Goal: Book appointment/travel/reservation

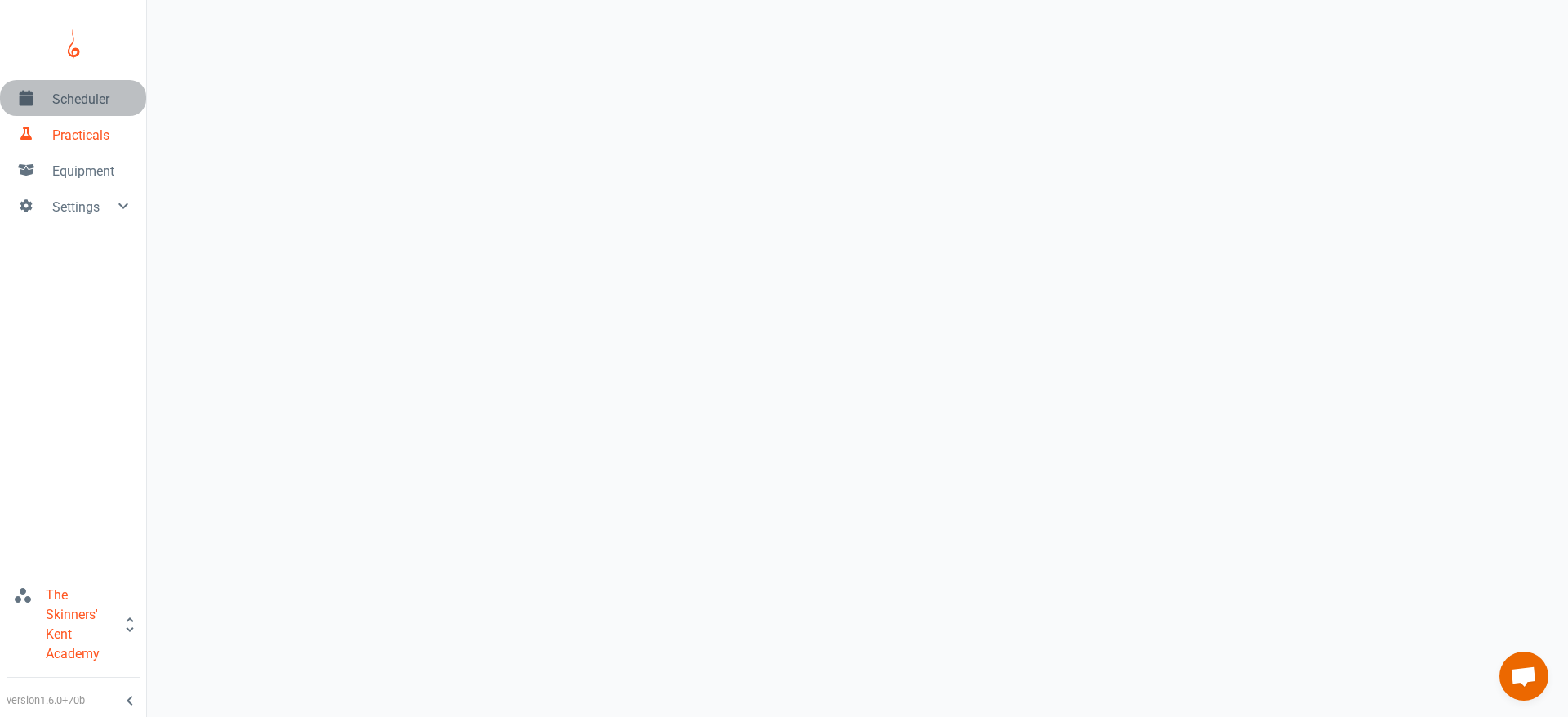
click at [100, 102] on span "Scheduler" at bounding box center [93, 99] width 81 height 19
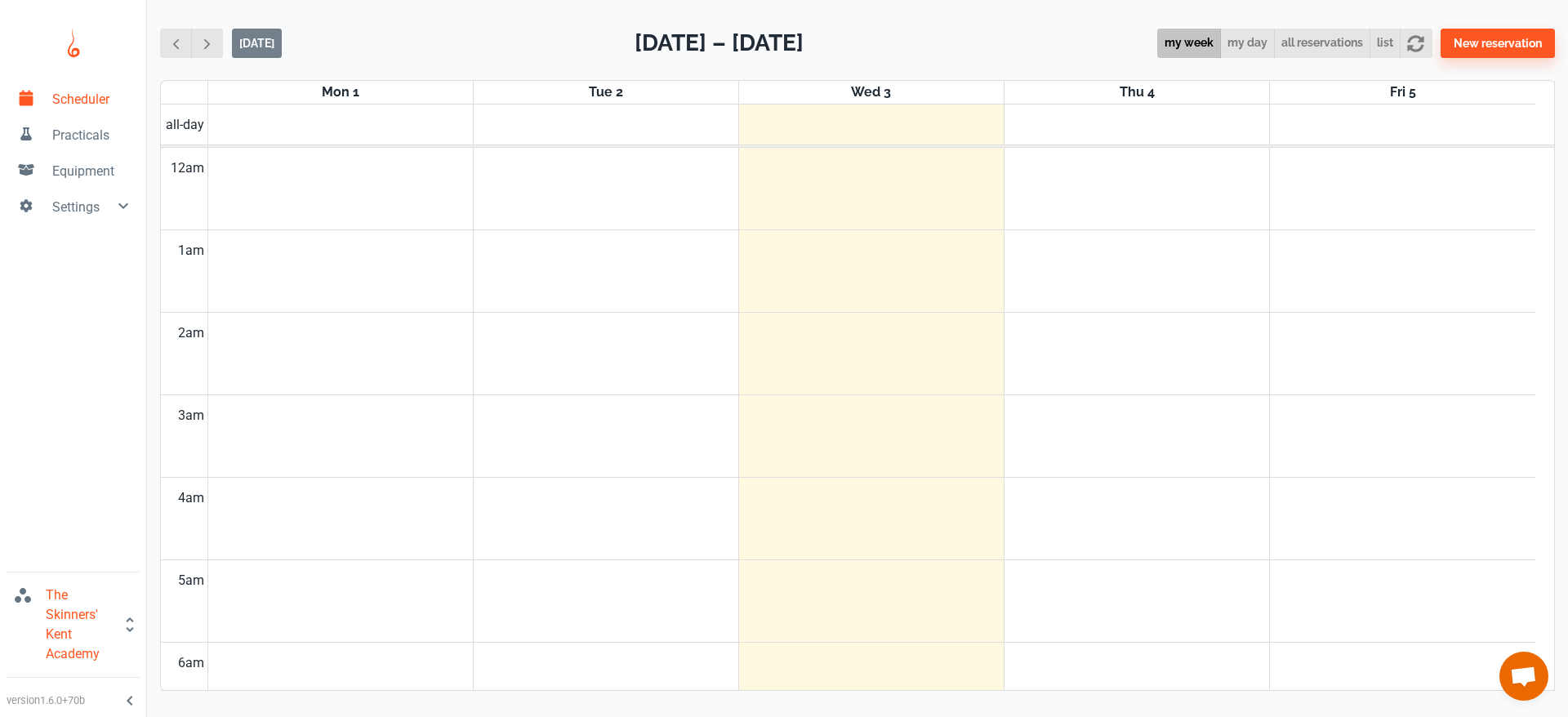
scroll to position [661, 0]
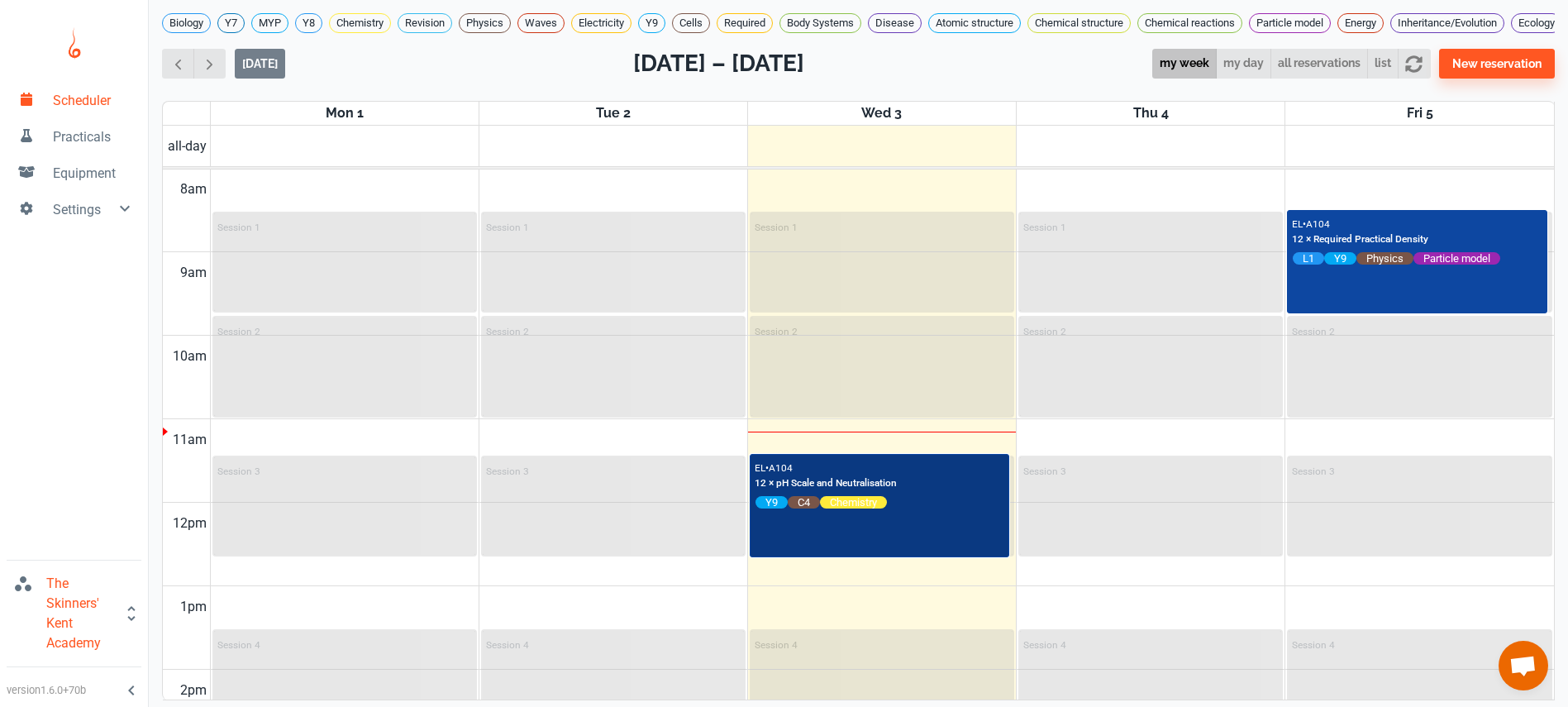
click at [863, 491] on p "12 × pH Scale and Neutralisation" at bounding box center [825, 484] width 142 height 15
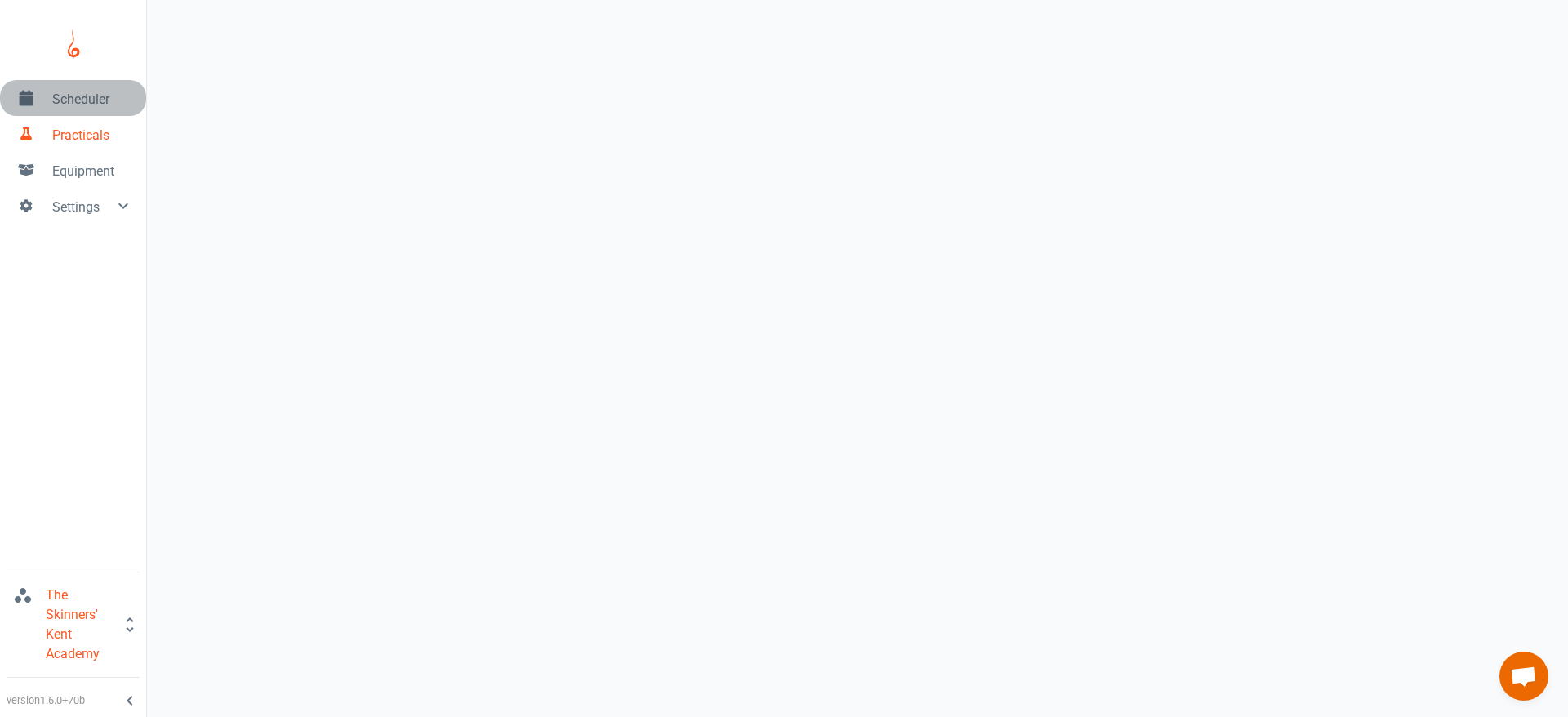
click at [89, 100] on span "Scheduler" at bounding box center [93, 99] width 81 height 19
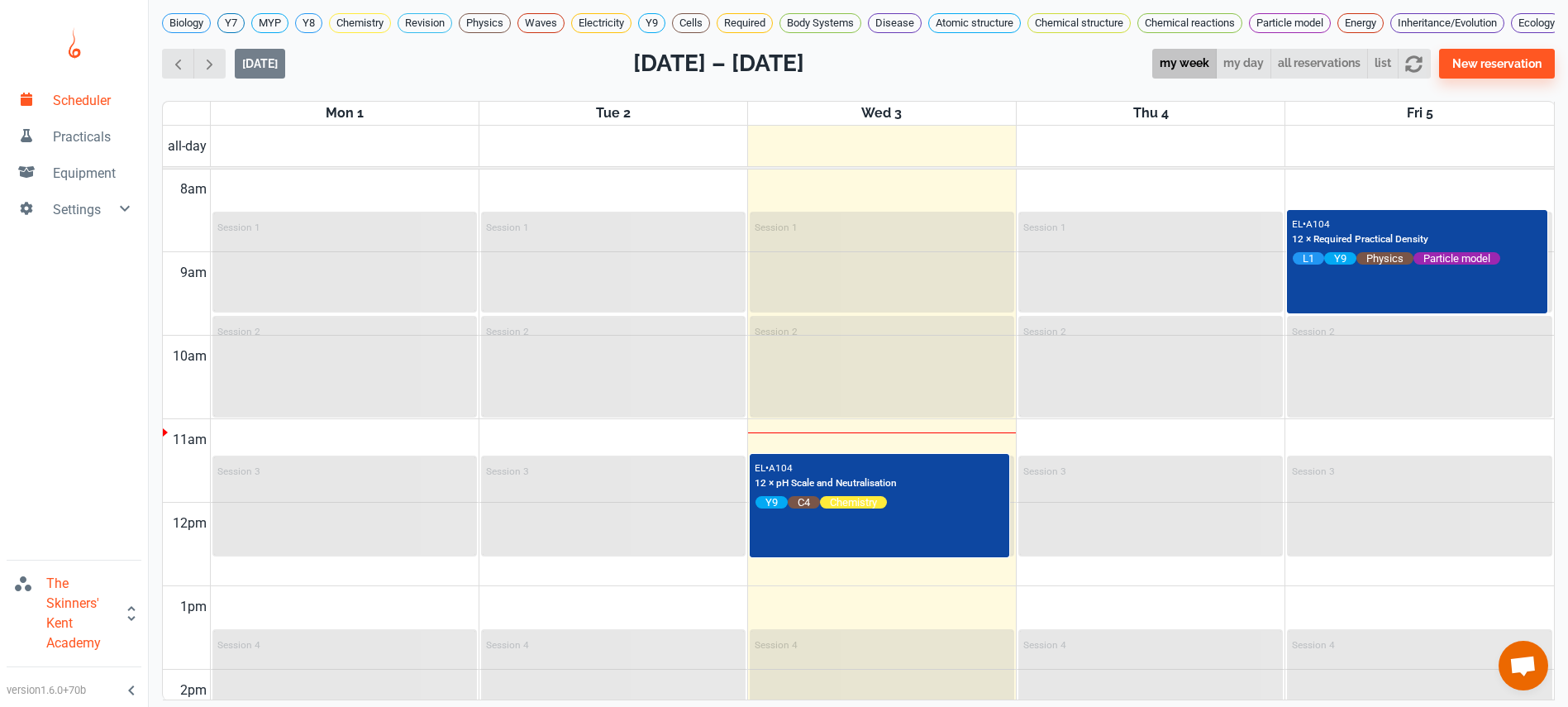
scroll to position [677, 0]
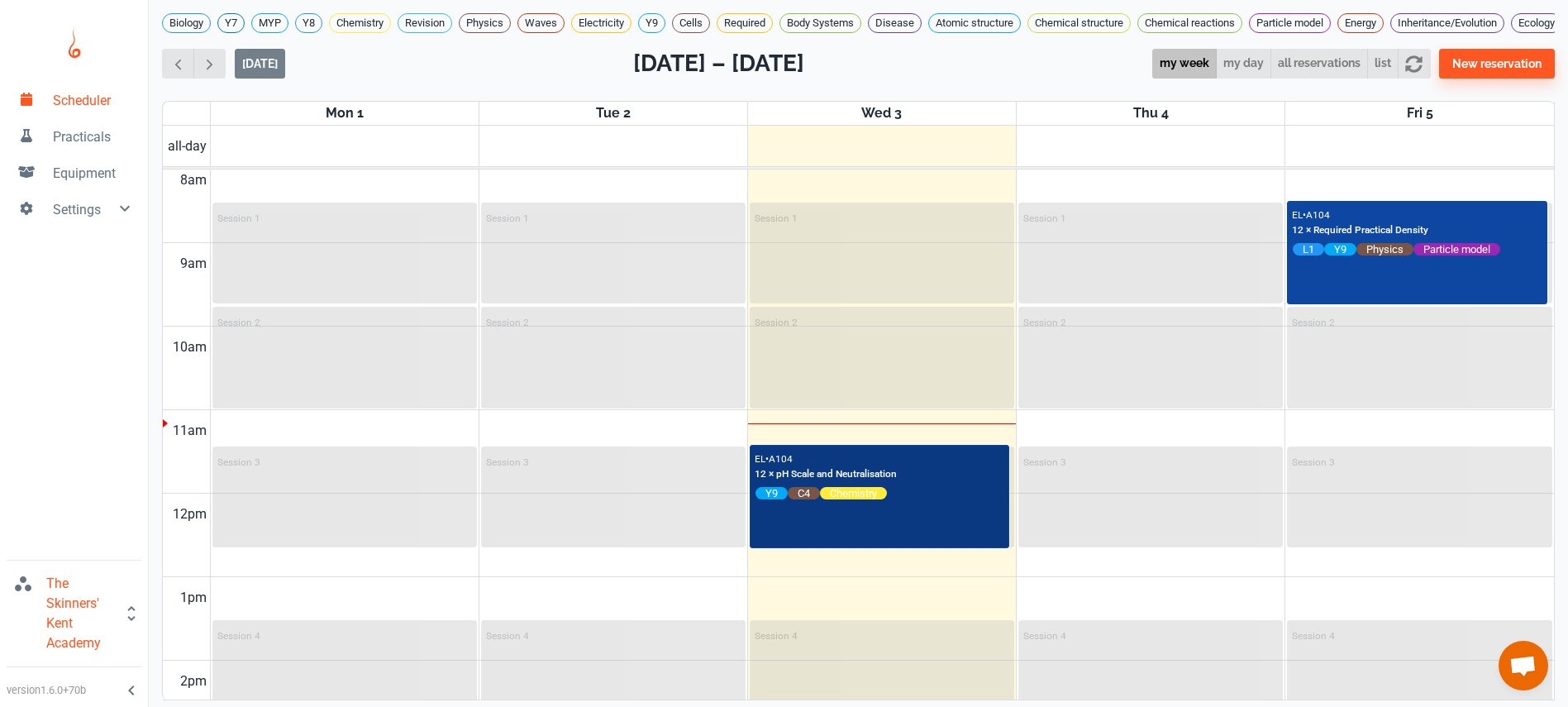
click at [950, 474] on div "EL • A104 12 × pH Scale and Neutralisation Y9 C4 Chemistry" at bounding box center [879, 475] width 249 height 52
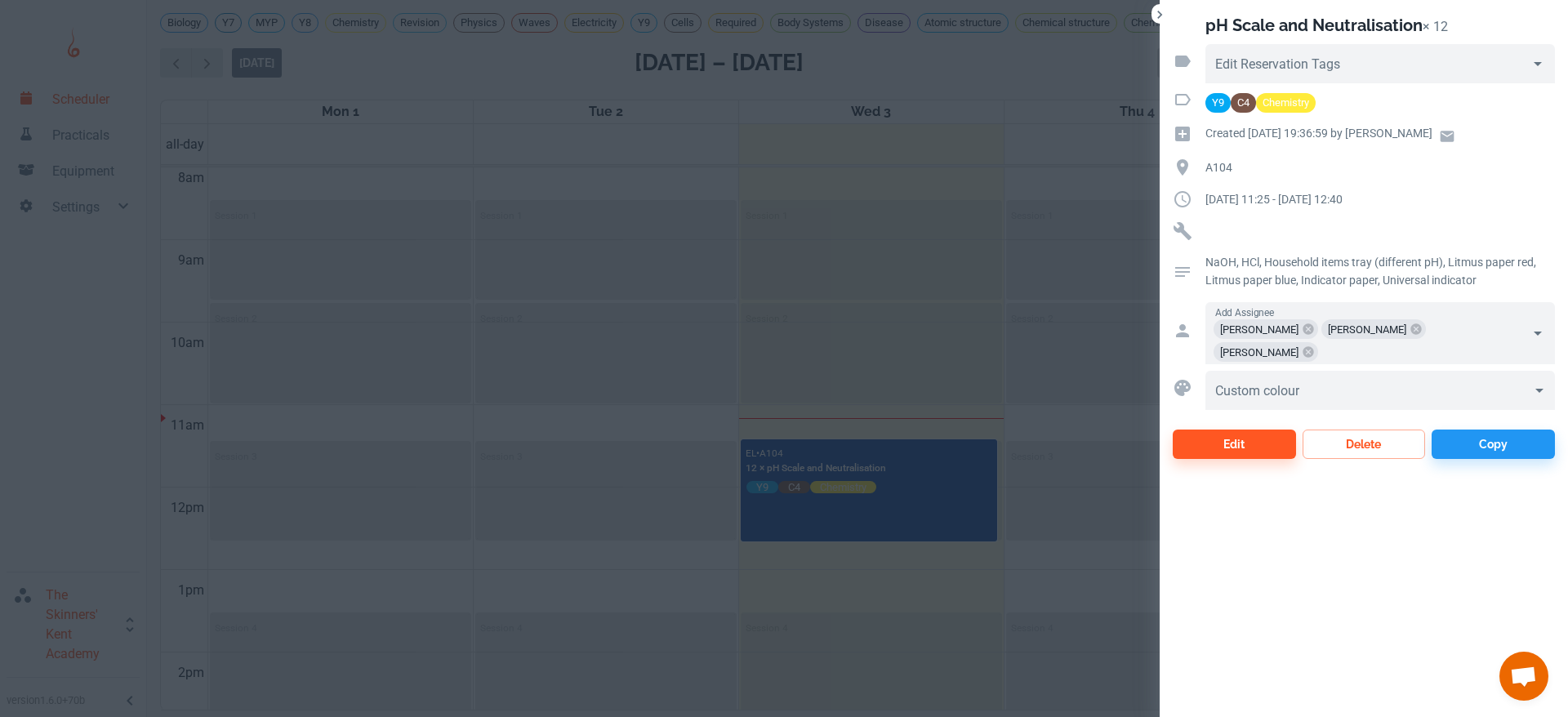
click at [589, 386] on div at bounding box center [784, 358] width 1568 height 717
